Goal: Transaction & Acquisition: Purchase product/service

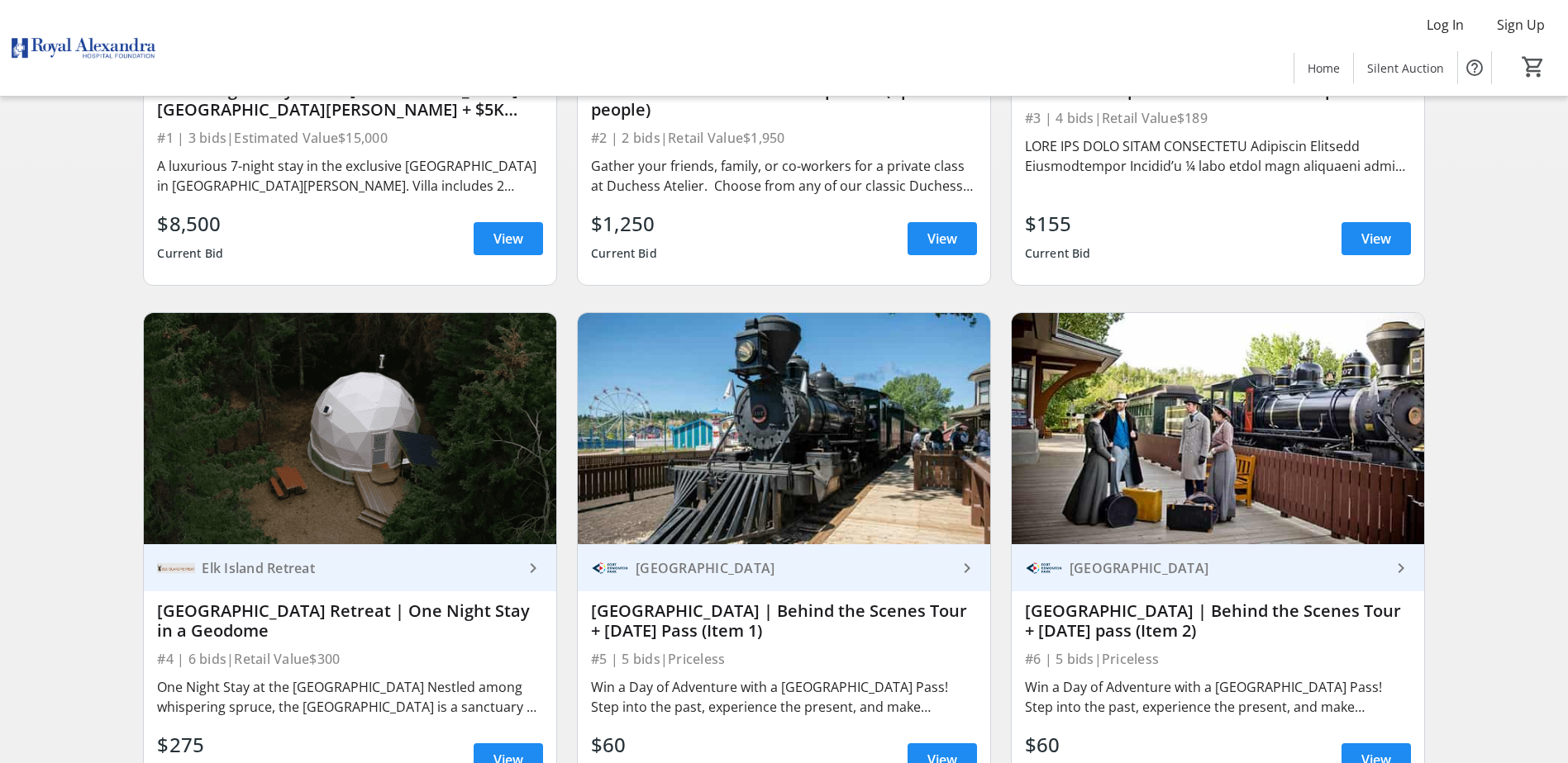
scroll to position [485, 0]
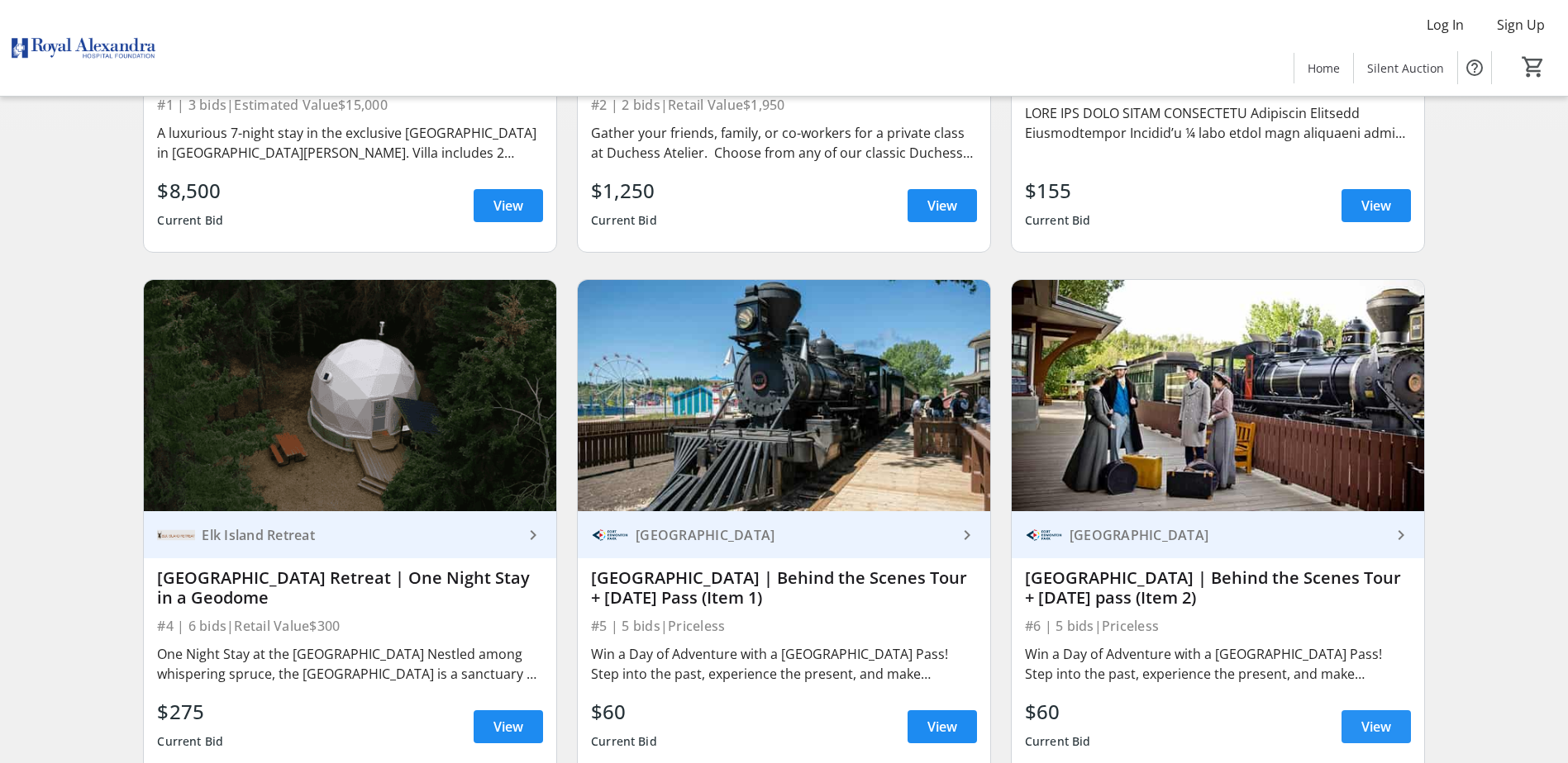
click at [1371, 733] on span "View" at bounding box center [1376, 727] width 30 height 20
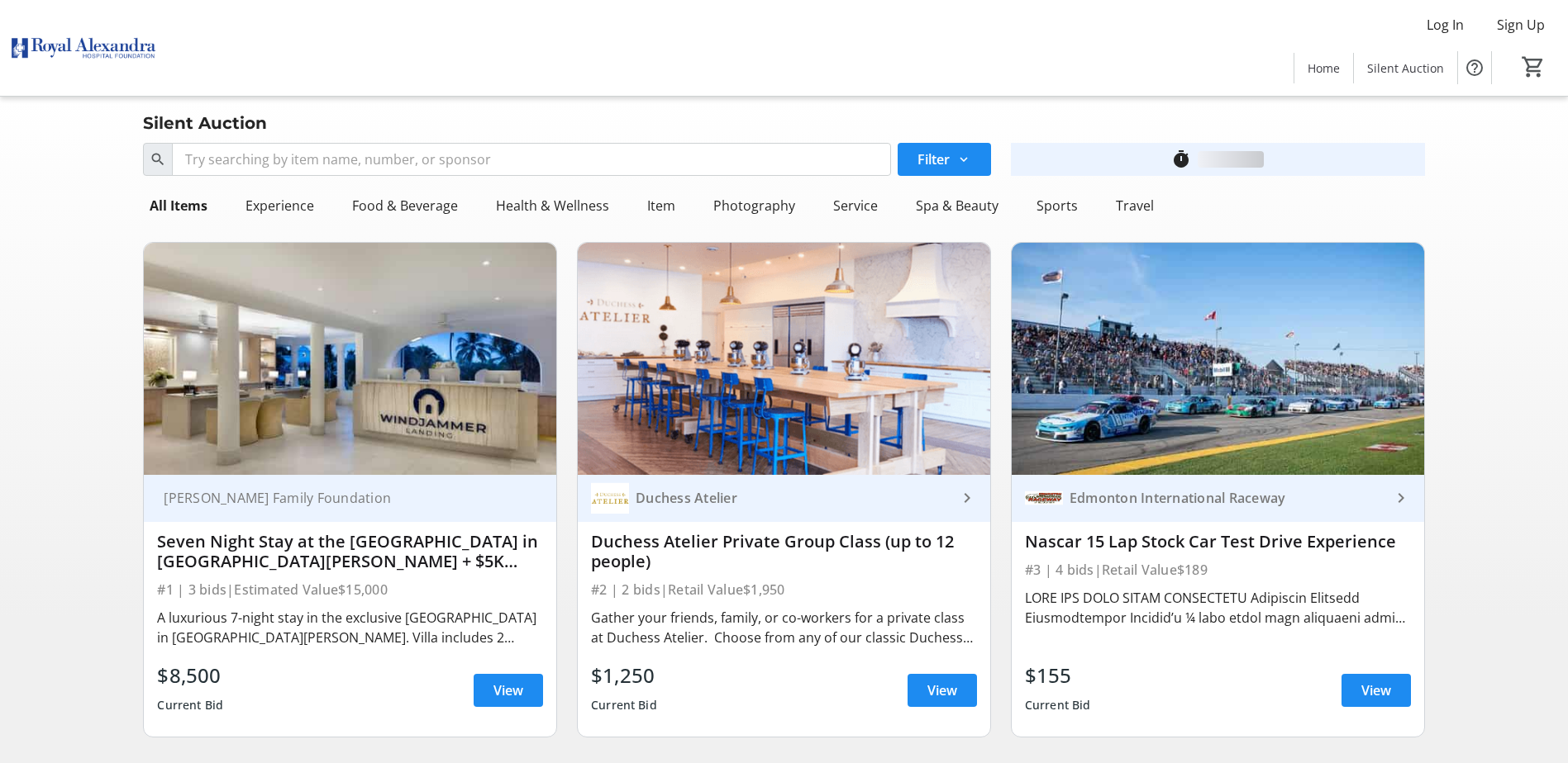
scroll to position [485, 0]
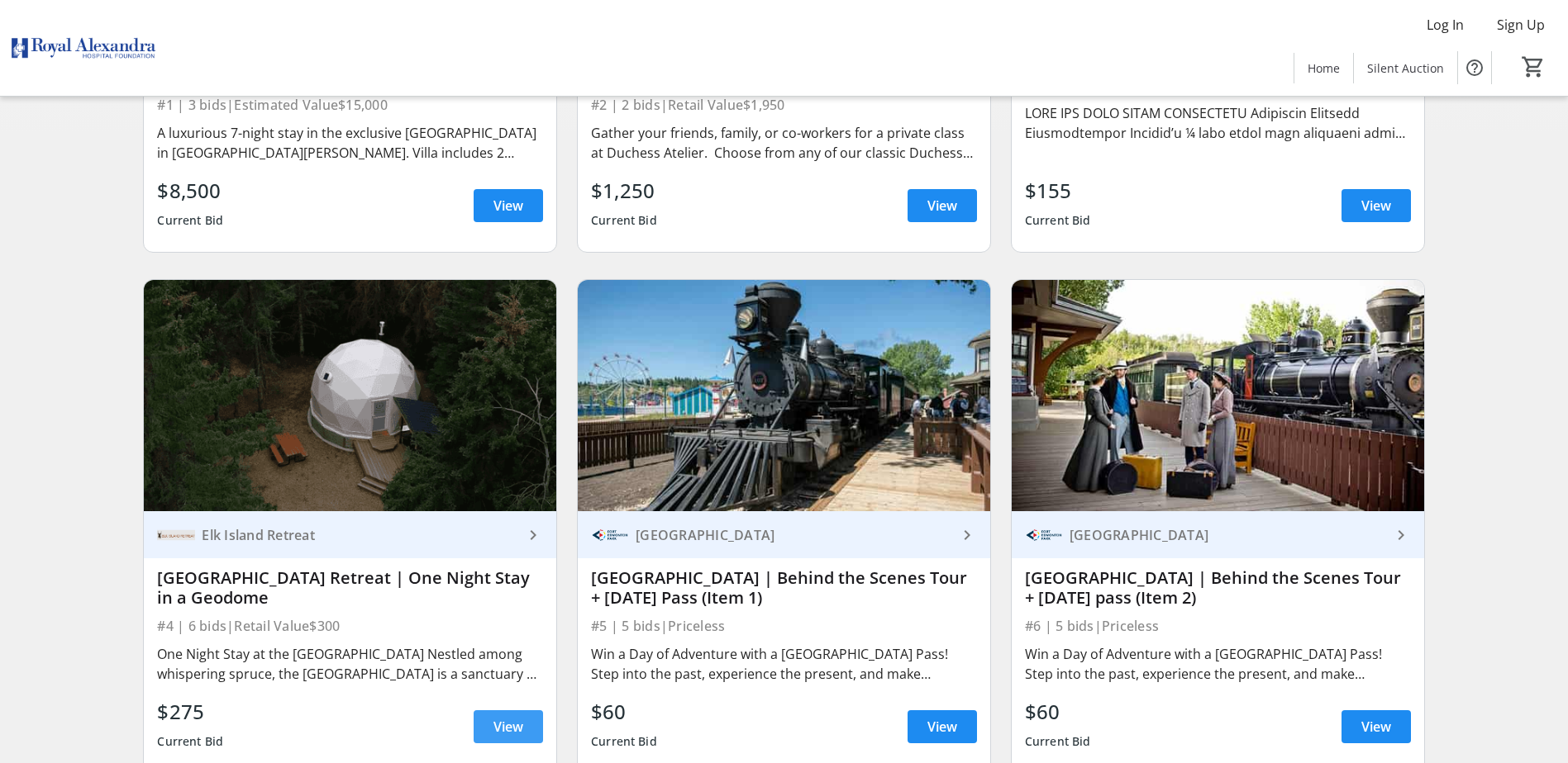
click at [495, 733] on span "View" at bounding box center [508, 727] width 30 height 20
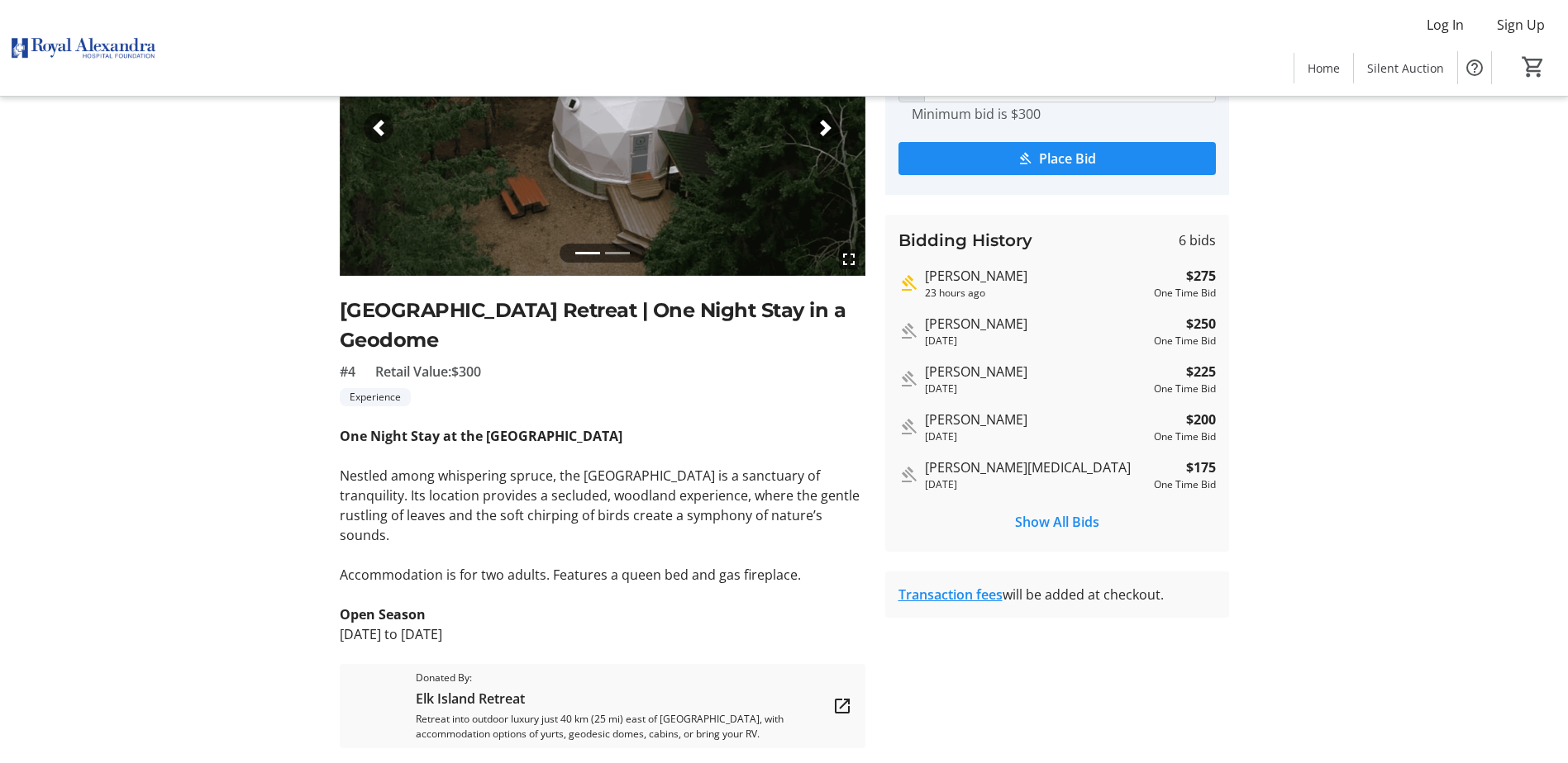
scroll to position [194, 0]
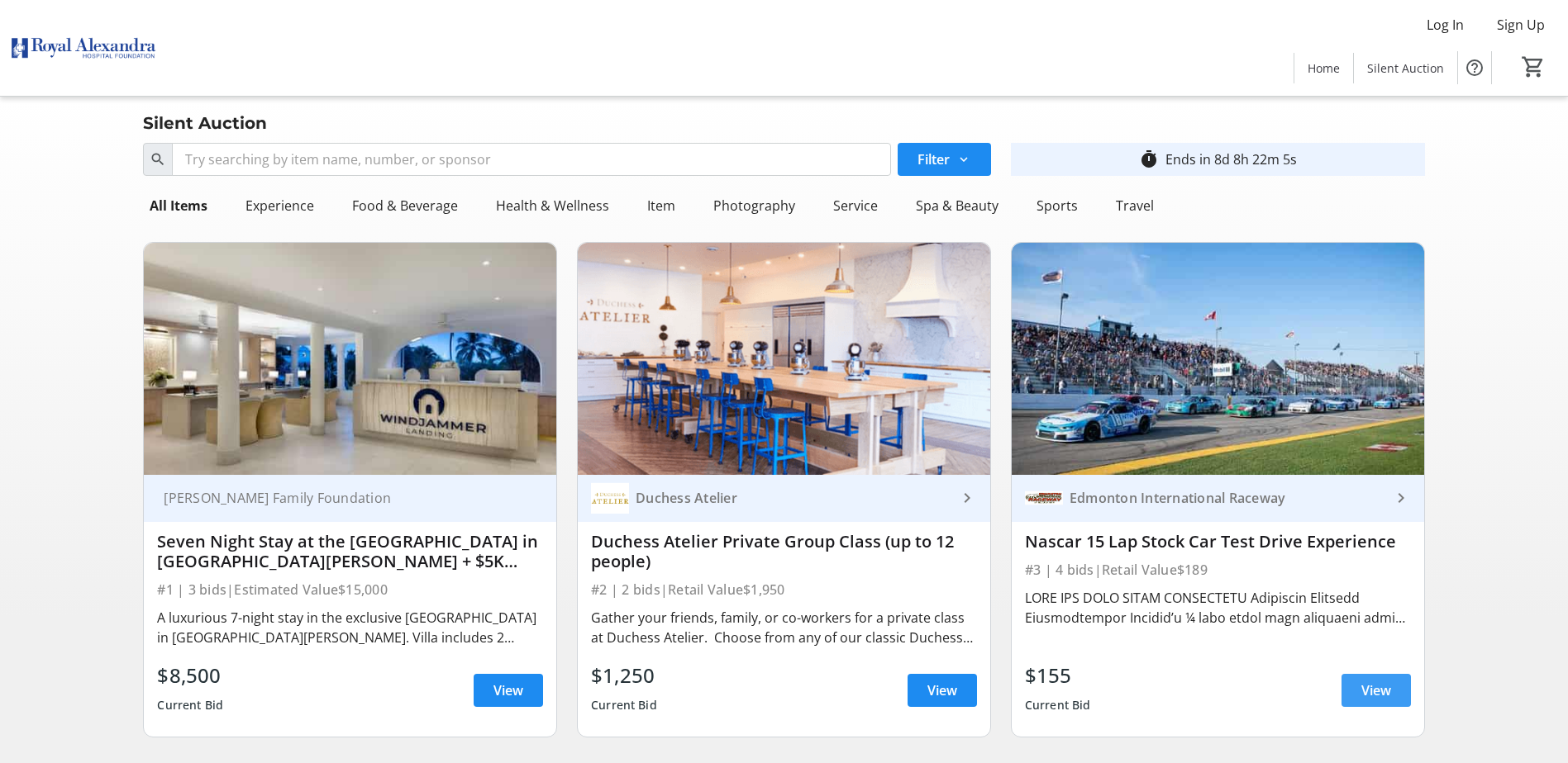
click at [1386, 688] on span "View" at bounding box center [1376, 690] width 30 height 20
click at [499, 696] on span "View" at bounding box center [508, 690] width 30 height 20
click at [502, 690] on span "View" at bounding box center [508, 690] width 30 height 20
